Goal: Task Accomplishment & Management: Manage account settings

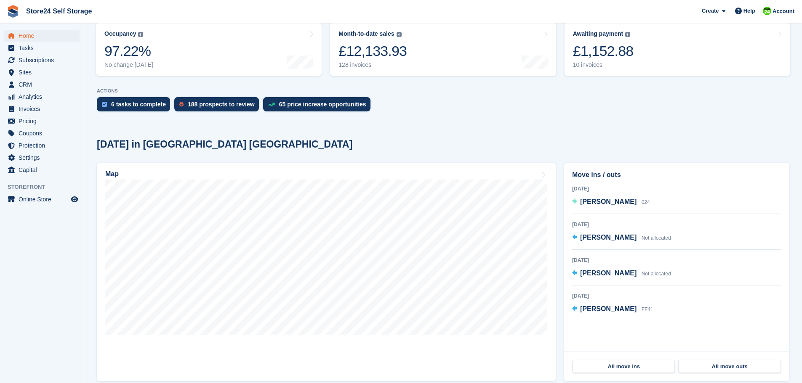
scroll to position [126, 0]
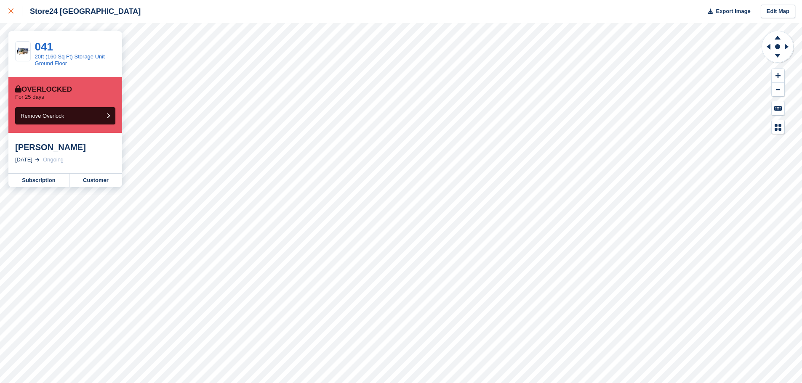
click at [8, 11] on link at bounding box center [11, 11] width 22 height 23
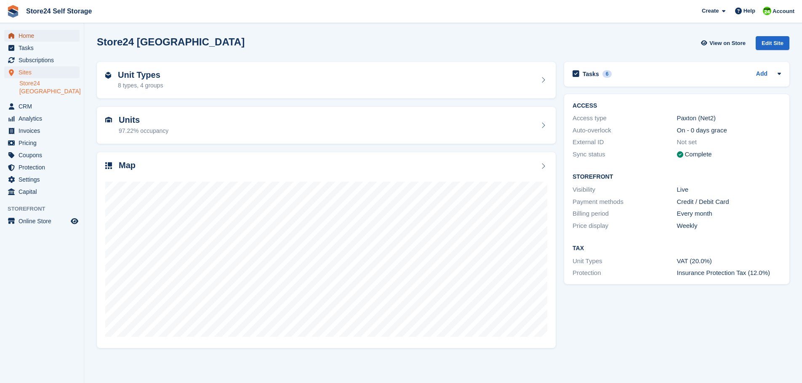
click at [35, 38] on span "Home" at bounding box center [44, 36] width 51 height 12
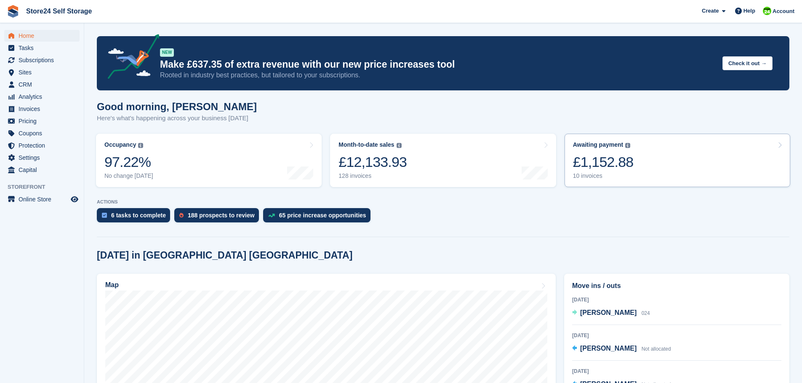
click at [619, 162] on div "£1,152.88" at bounding box center [603, 162] width 61 height 17
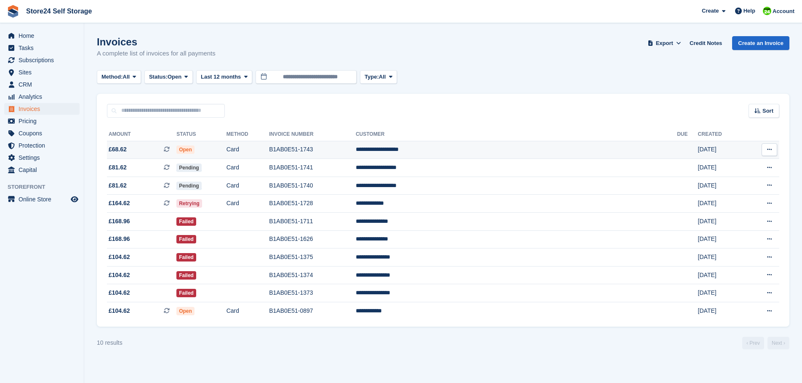
click at [499, 148] on td "**********" at bounding box center [516, 150] width 321 height 18
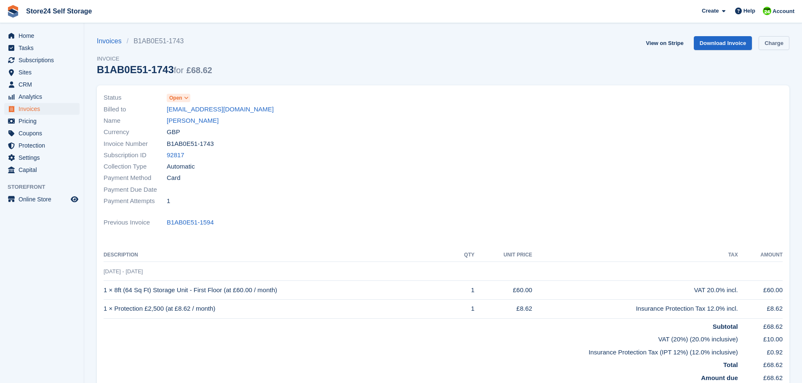
click at [776, 46] on link "Charge" at bounding box center [774, 43] width 31 height 14
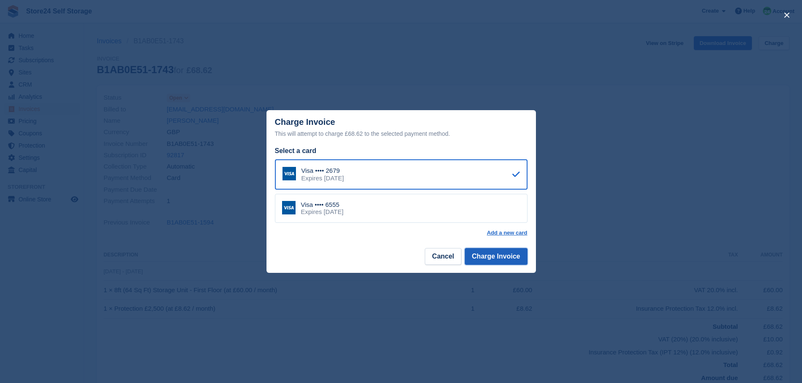
click at [490, 261] on button "Charge Invoice" at bounding box center [496, 256] width 63 height 17
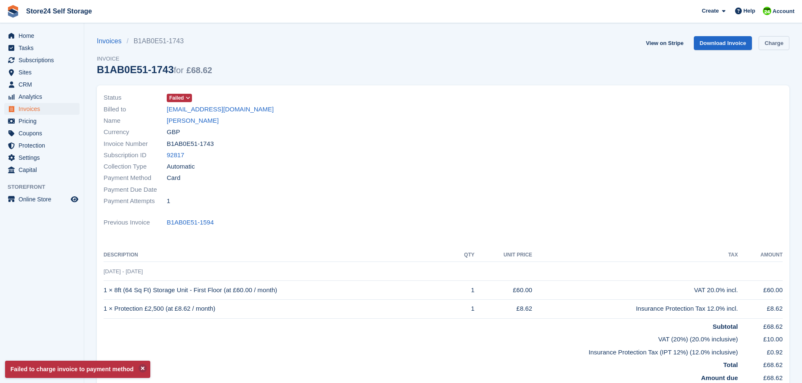
click at [764, 45] on link "Charge" at bounding box center [774, 43] width 31 height 14
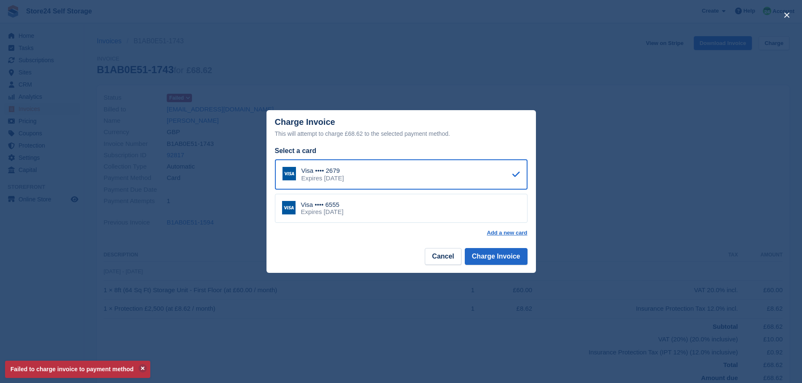
click at [495, 208] on div "Visa •••• 6555 Expires August 2029" at bounding box center [401, 208] width 253 height 29
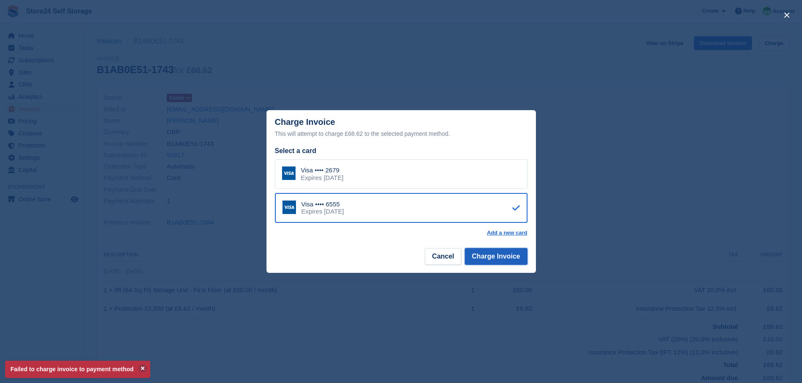
click at [489, 258] on button "Charge Invoice" at bounding box center [496, 256] width 63 height 17
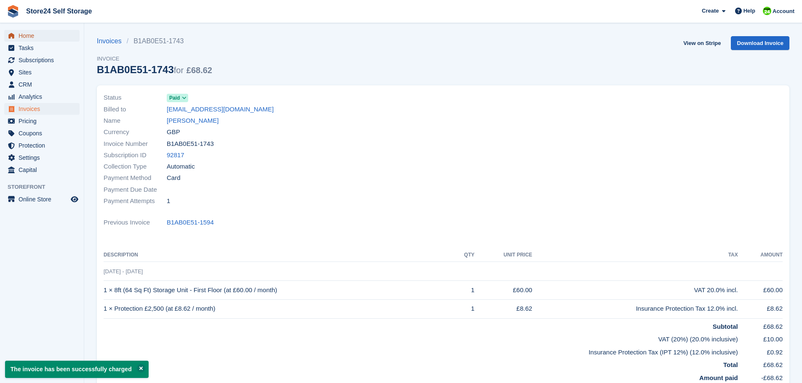
click at [26, 36] on span "Home" at bounding box center [44, 36] width 51 height 12
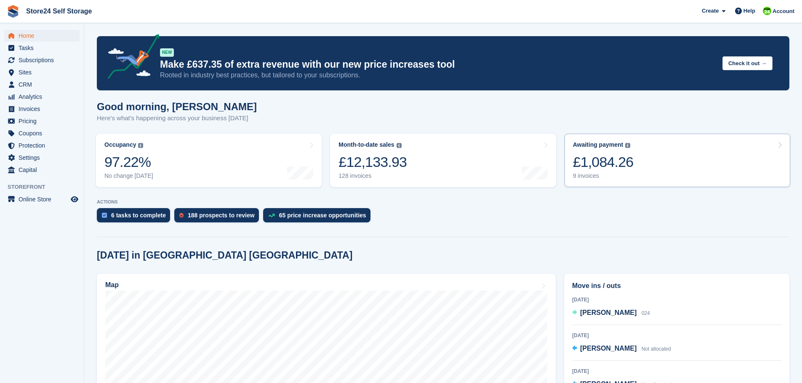
click at [610, 160] on div "£1,084.26" at bounding box center [603, 162] width 61 height 17
